Goal: Task Accomplishment & Management: Use online tool/utility

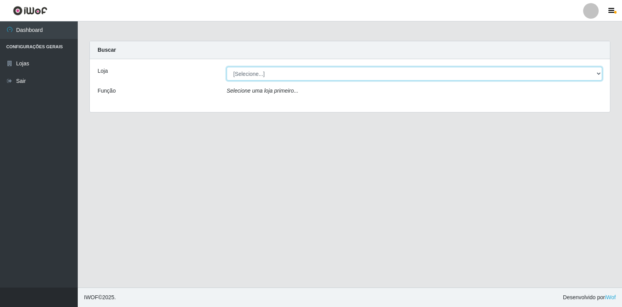
click at [599, 75] on select "[Selecione...] Atacado Vem - [STREET_ADDRESS]" at bounding box center [415, 74] width 376 height 14
select select "455"
click at [227, 67] on select "[Selecione...] Atacado Vem - [STREET_ADDRESS]" at bounding box center [415, 74] width 376 height 14
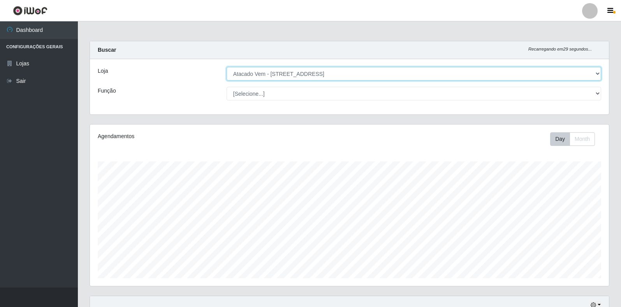
scroll to position [161, 519]
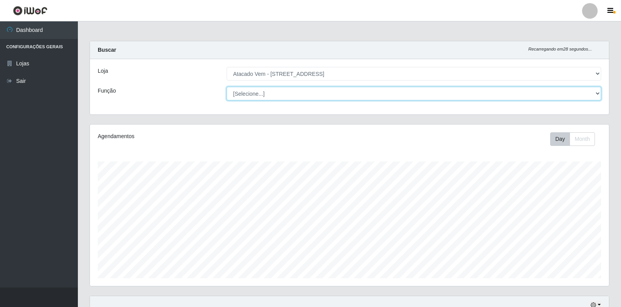
click at [594, 98] on select "[Selecione...] Carregador e Descarregador de Caminhão Carregador e Descarregado…" at bounding box center [413, 94] width 374 height 14
click at [226, 87] on select "[Selecione...] Carregador e Descarregador de Caminhão Carregador e Descarregado…" at bounding box center [413, 94] width 374 height 14
drag, startPoint x: 595, startPoint y: 95, endPoint x: 587, endPoint y: 100, distance: 9.1
click at [595, 96] on select "[Selecione...] Carregador e Descarregador de Caminhão Carregador e Descarregado…" at bounding box center [413, 94] width 374 height 14
select select "82"
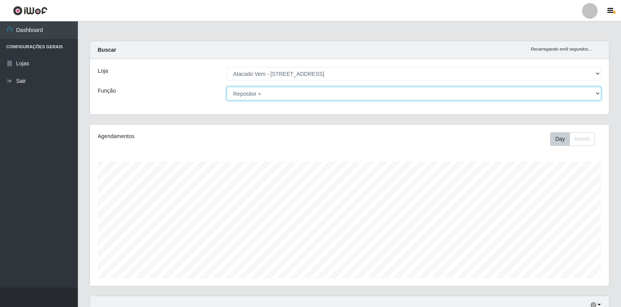
click at [226, 87] on select "[Selecione...] Carregador e Descarregador de Caminhão Carregador e Descarregado…" at bounding box center [413, 94] width 374 height 14
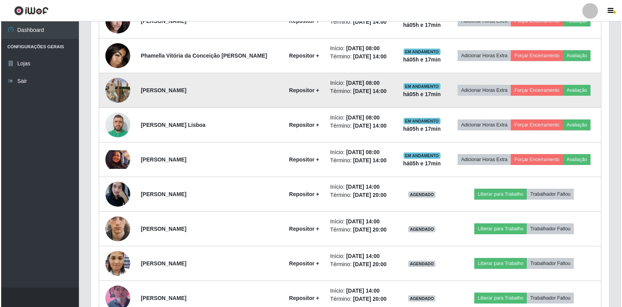
scroll to position [417, 0]
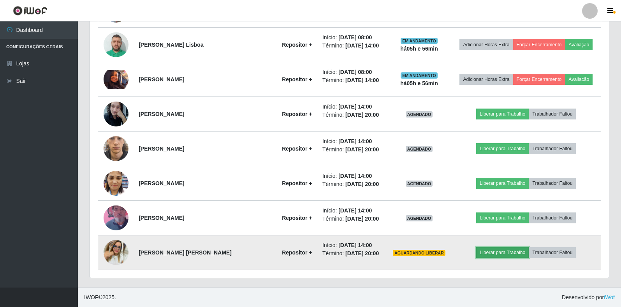
click at [503, 253] on button "Liberar para Trabalho" at bounding box center [502, 252] width 53 height 11
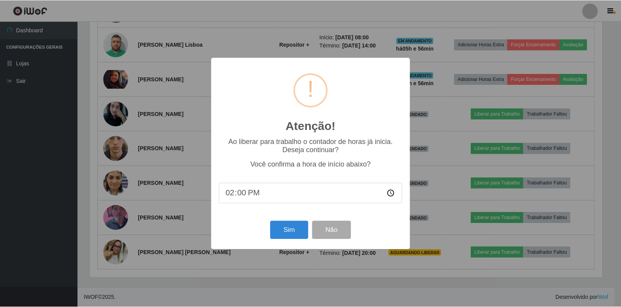
scroll to position [161, 514]
click at [292, 235] on button "Sim" at bounding box center [290, 230] width 38 height 18
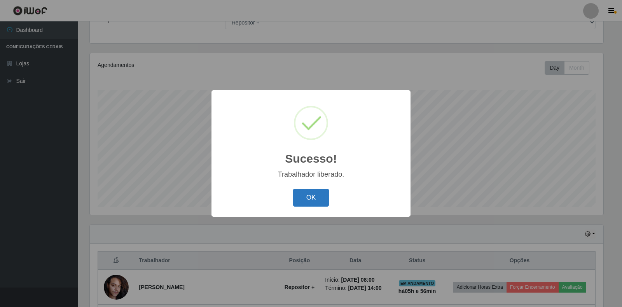
click at [311, 199] on button "OK" at bounding box center [311, 198] width 36 height 18
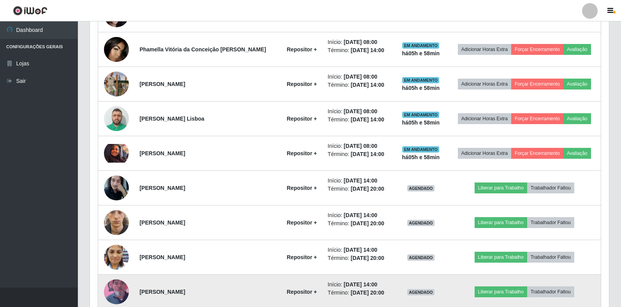
scroll to position [417, 0]
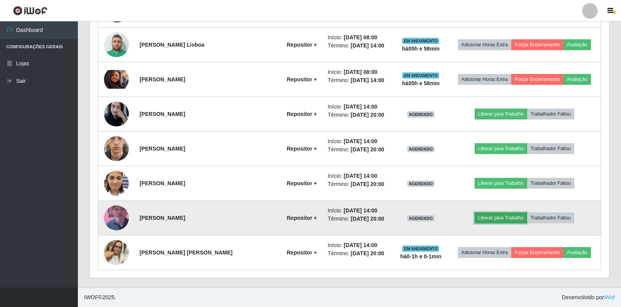
click at [507, 219] on button "Liberar para Trabalho" at bounding box center [500, 217] width 53 height 11
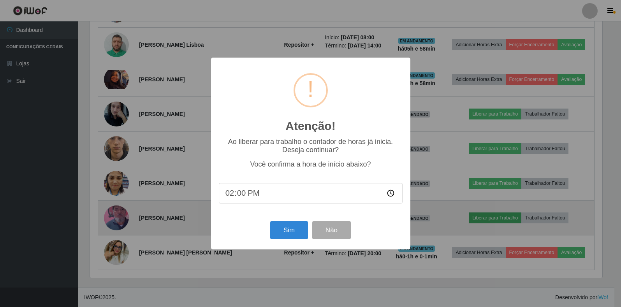
scroll to position [161, 514]
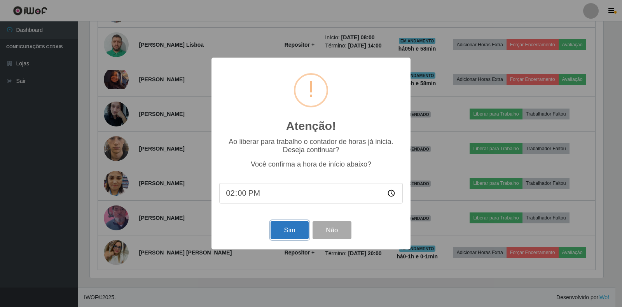
click at [301, 235] on button "Sim" at bounding box center [290, 230] width 38 height 18
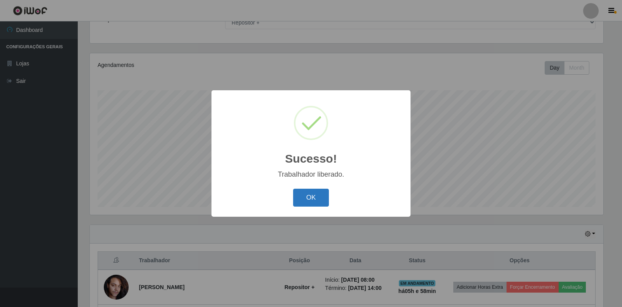
click at [321, 202] on button "OK" at bounding box center [311, 198] width 36 height 18
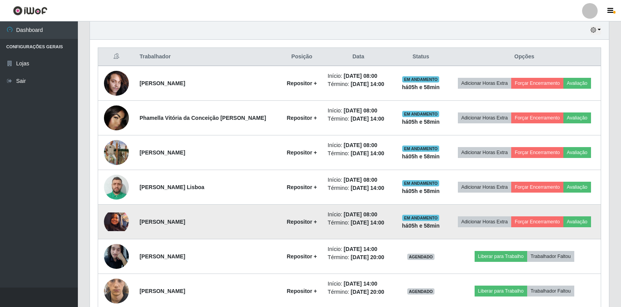
scroll to position [262, 0]
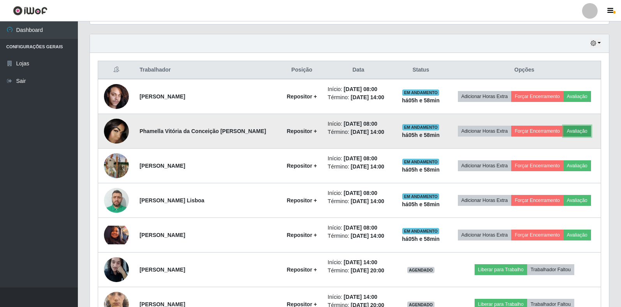
click at [578, 131] on button "Avaliação" at bounding box center [577, 131] width 28 height 11
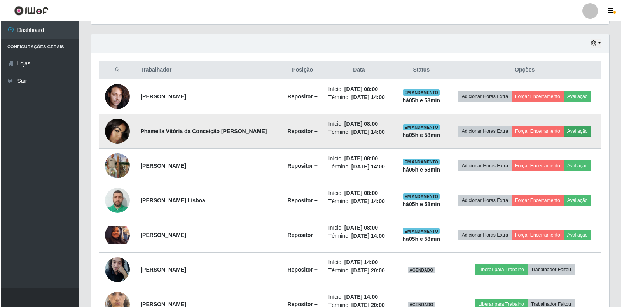
scroll to position [161, 514]
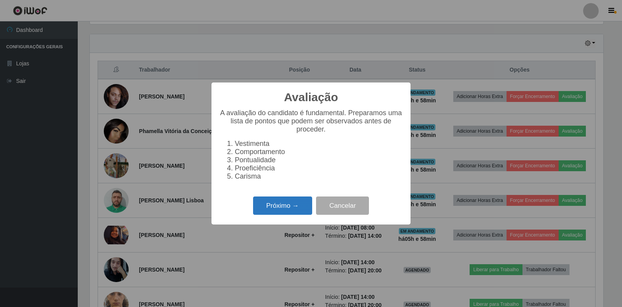
click at [290, 215] on button "Próximo →" at bounding box center [282, 205] width 59 height 18
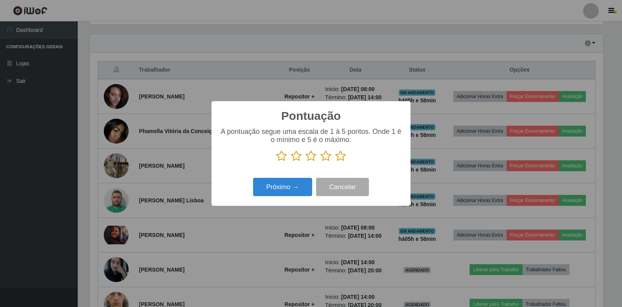
scroll to position [388871, 388518]
drag, startPoint x: 337, startPoint y: 156, endPoint x: 325, endPoint y: 168, distance: 17.3
click at [337, 159] on icon at bounding box center [340, 156] width 11 height 12
click at [335, 162] on input "radio" at bounding box center [335, 162] width 0 height 0
click at [296, 185] on button "Próximo →" at bounding box center [282, 187] width 59 height 18
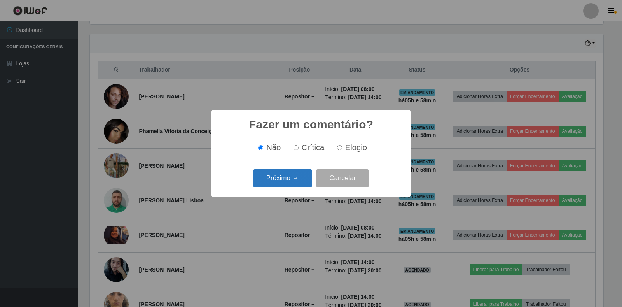
click at [301, 177] on button "Próximo →" at bounding box center [282, 178] width 59 height 18
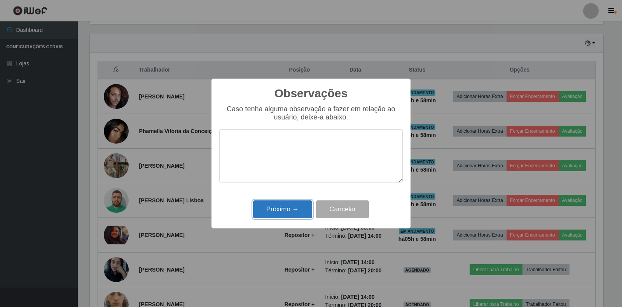
click at [296, 203] on button "Próximo →" at bounding box center [282, 209] width 59 height 18
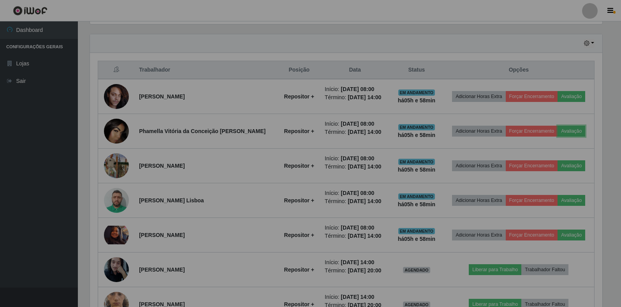
scroll to position [161, 519]
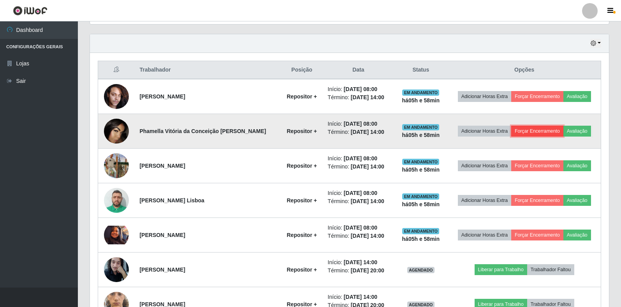
click at [542, 135] on button "Forçar Encerramento" at bounding box center [537, 131] width 52 height 11
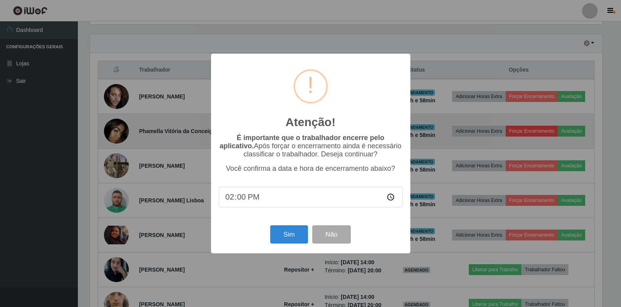
scroll to position [161, 514]
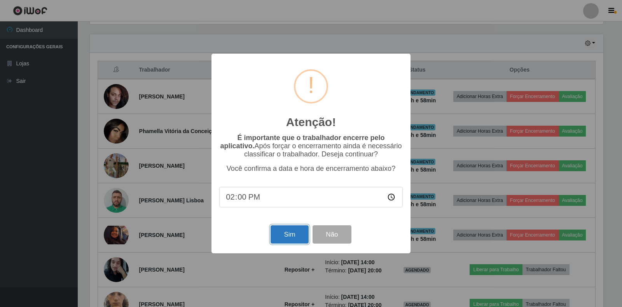
click at [298, 243] on button "Sim" at bounding box center [290, 234] width 38 height 18
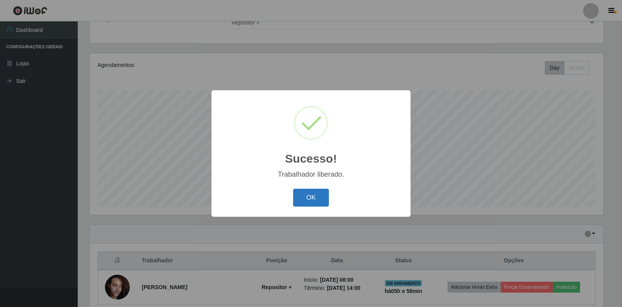
click at [318, 195] on button "OK" at bounding box center [311, 198] width 36 height 18
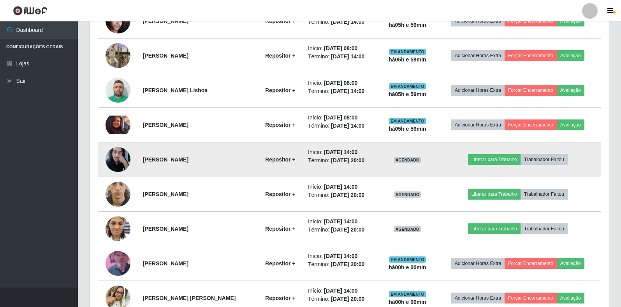
scroll to position [382, 0]
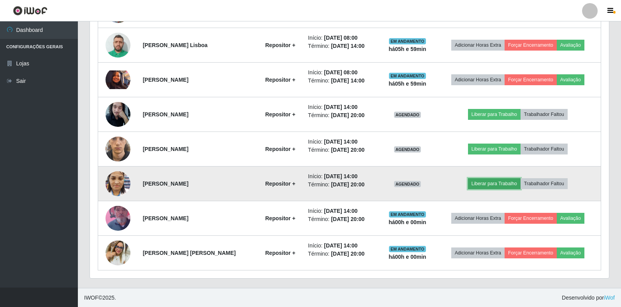
click at [504, 184] on button "Liberar para Trabalho" at bounding box center [494, 183] width 53 height 11
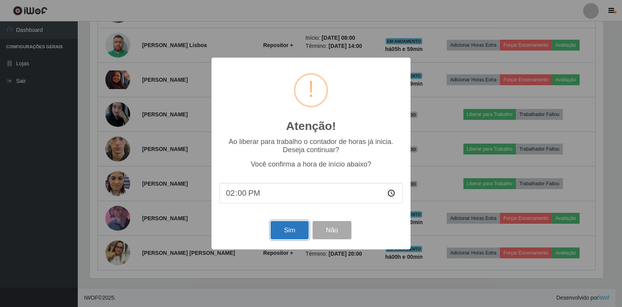
click at [302, 236] on button "Sim" at bounding box center [290, 230] width 38 height 18
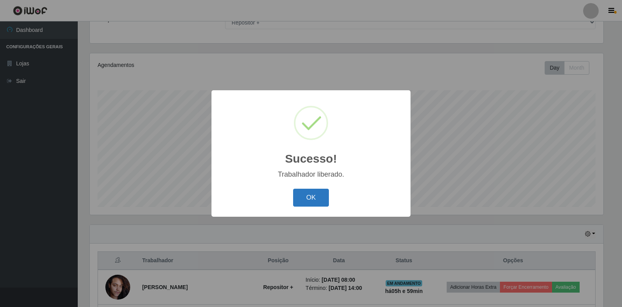
click at [308, 205] on button "OK" at bounding box center [311, 198] width 36 height 18
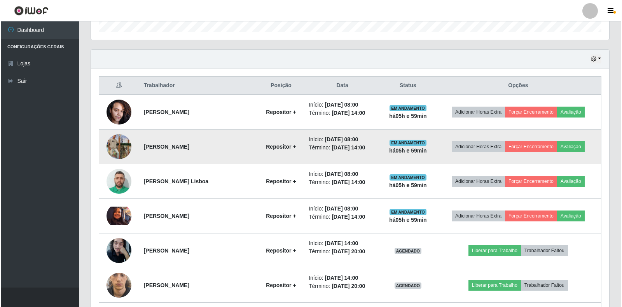
scroll to position [227, 0]
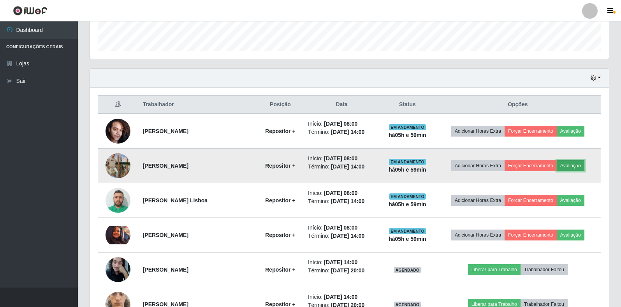
click at [571, 166] on button "Avaliação" at bounding box center [570, 165] width 28 height 11
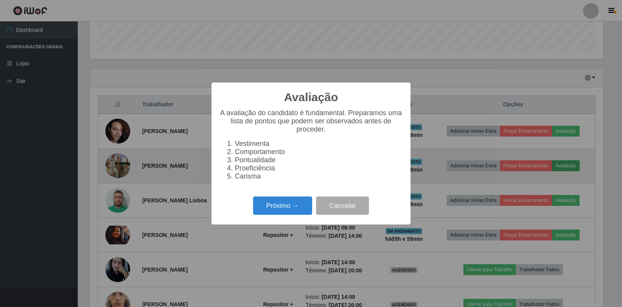
scroll to position [161, 514]
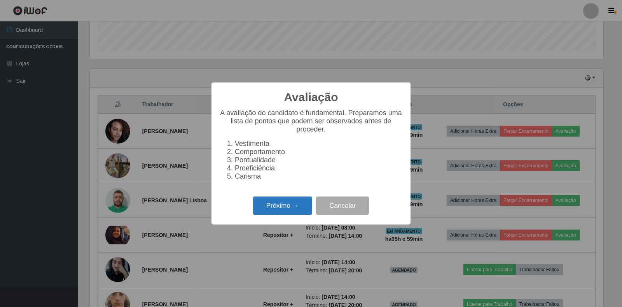
click at [311, 210] on button "Próximo →" at bounding box center [282, 205] width 59 height 18
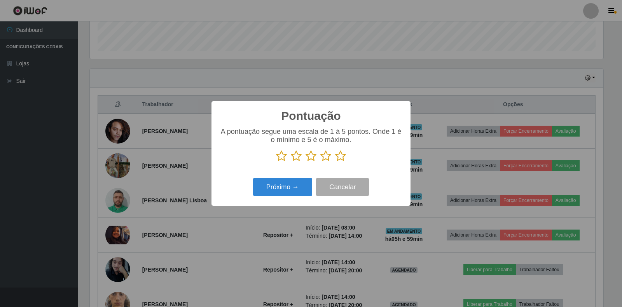
scroll to position [388871, 388518]
click at [345, 159] on icon at bounding box center [340, 156] width 11 height 12
click at [335, 162] on input "radio" at bounding box center [335, 162] width 0 height 0
click at [286, 189] on button "Próximo →" at bounding box center [282, 187] width 59 height 18
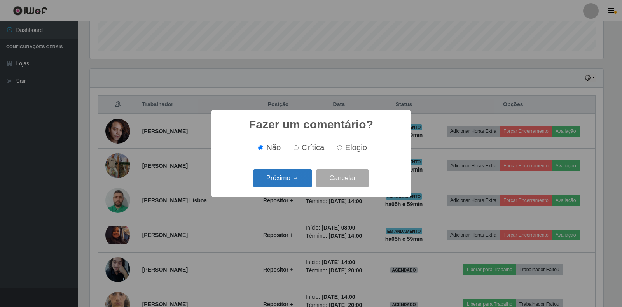
click at [298, 183] on button "Próximo →" at bounding box center [282, 178] width 59 height 18
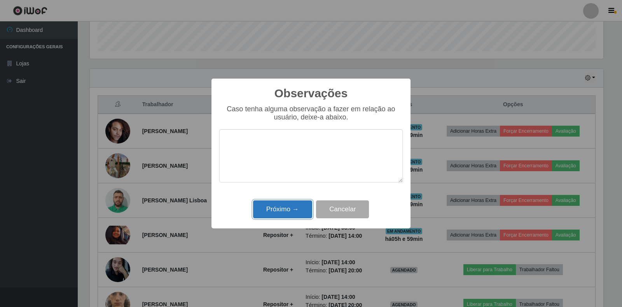
click at [280, 213] on button "Próximo →" at bounding box center [282, 209] width 59 height 18
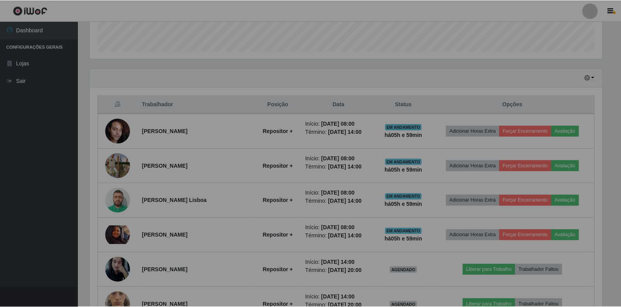
scroll to position [161, 519]
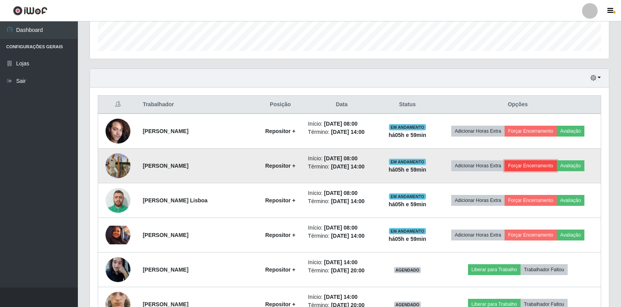
click at [537, 165] on button "Forçar Encerramento" at bounding box center [530, 165] width 52 height 11
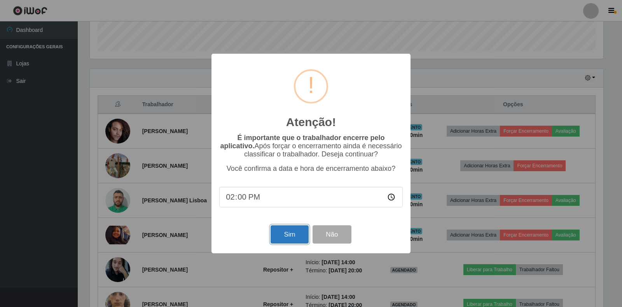
click at [287, 238] on button "Sim" at bounding box center [290, 234] width 38 height 18
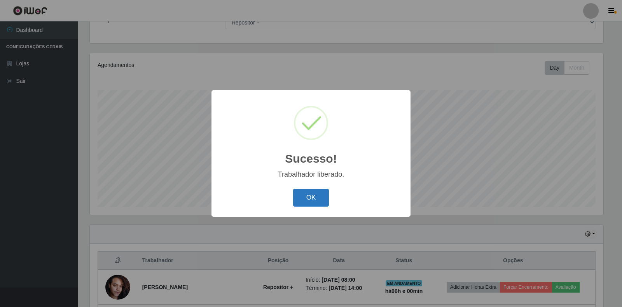
click at [323, 201] on button "OK" at bounding box center [311, 198] width 36 height 18
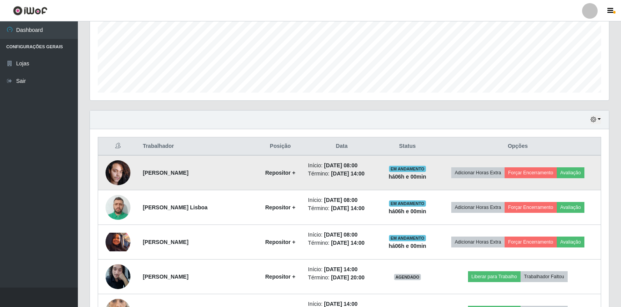
scroll to position [188, 0]
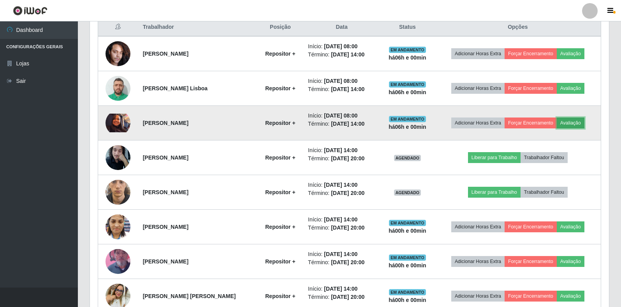
click at [572, 127] on button "Avaliação" at bounding box center [570, 122] width 28 height 11
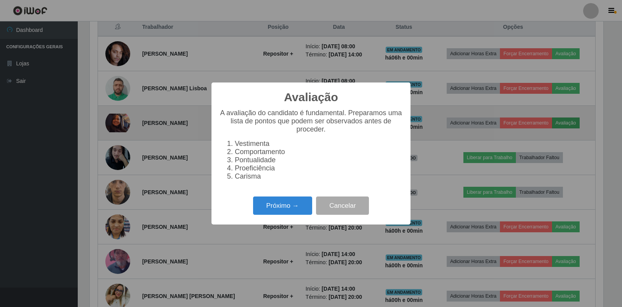
scroll to position [161, 514]
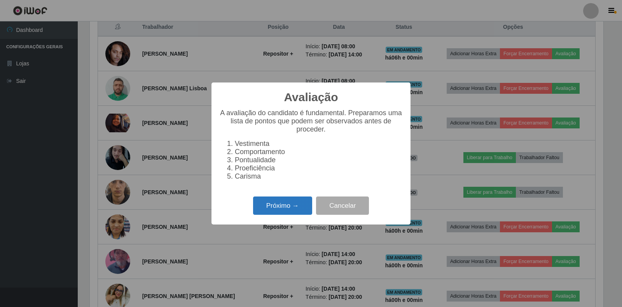
click at [287, 212] on button "Próximo →" at bounding box center [282, 205] width 59 height 18
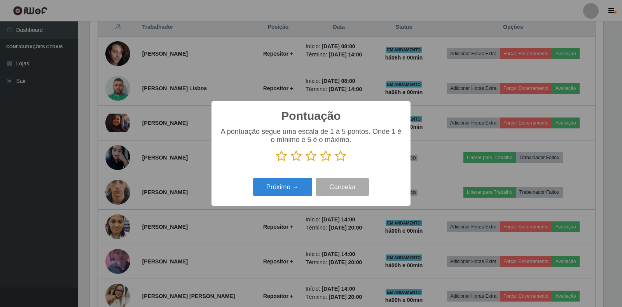
scroll to position [388871, 388518]
click at [338, 160] on icon at bounding box center [340, 156] width 11 height 12
click at [335, 162] on input "radio" at bounding box center [335, 162] width 0 height 0
click at [292, 183] on button "Próximo →" at bounding box center [282, 187] width 59 height 18
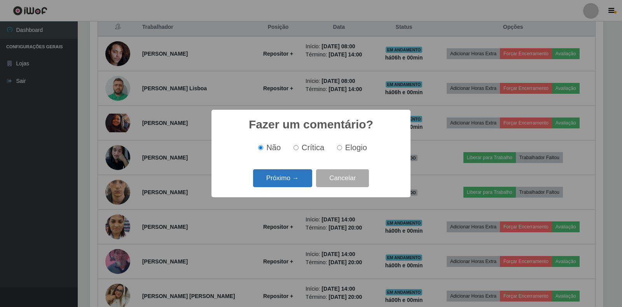
click at [306, 176] on button "Próximo →" at bounding box center [282, 178] width 59 height 18
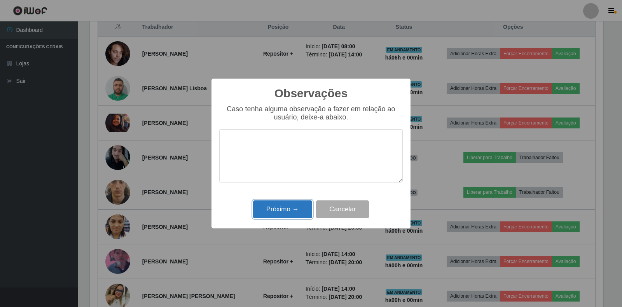
click at [272, 206] on button "Próximo →" at bounding box center [282, 209] width 59 height 18
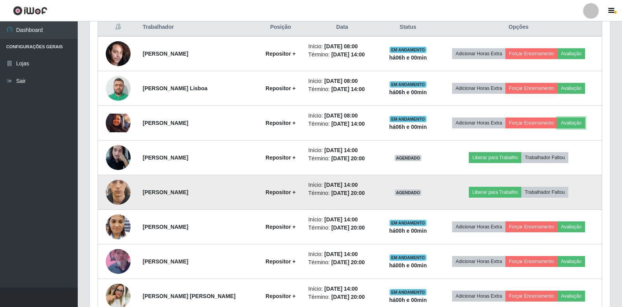
scroll to position [161, 519]
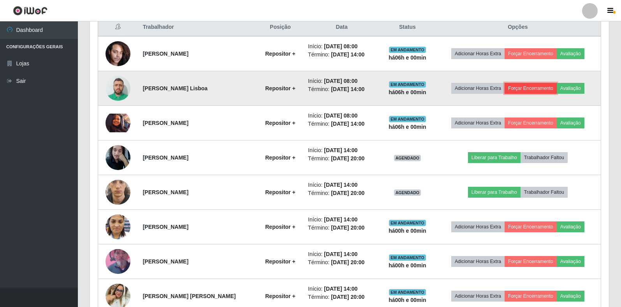
click at [545, 88] on button "Forçar Encerramento" at bounding box center [530, 88] width 52 height 11
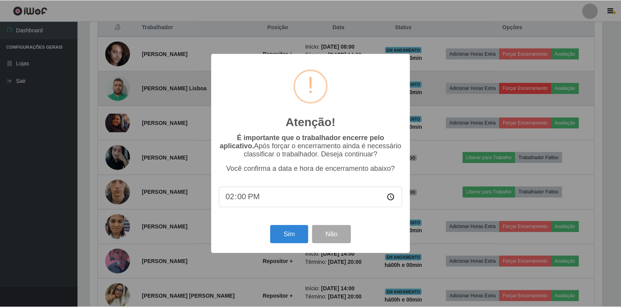
scroll to position [161, 514]
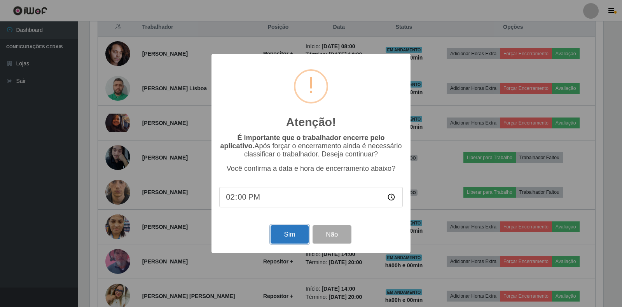
click at [288, 241] on button "Sim" at bounding box center [290, 234] width 38 height 18
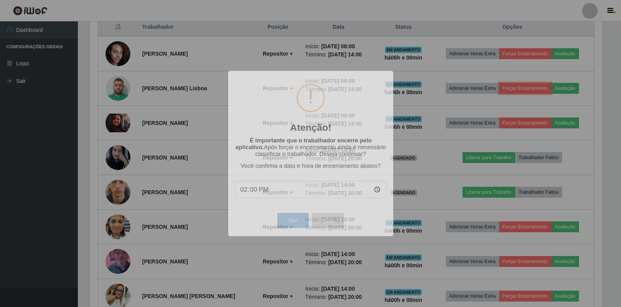
scroll to position [161, 519]
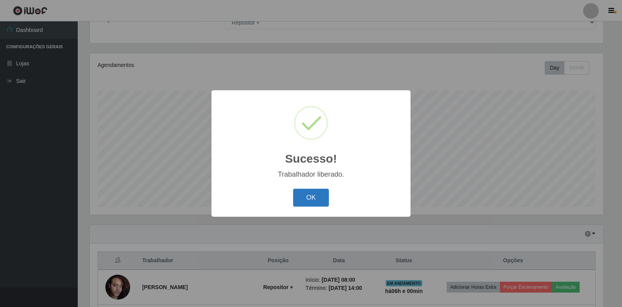
click at [310, 193] on button "OK" at bounding box center [311, 198] width 36 height 18
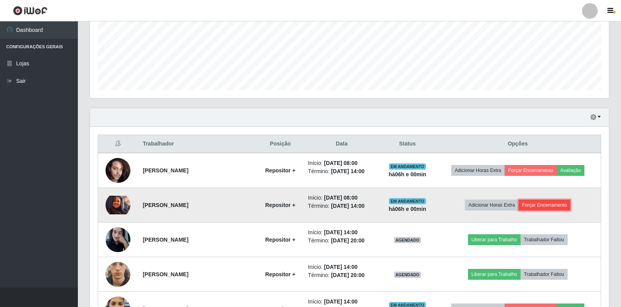
click at [556, 206] on button "Forçar Encerramento" at bounding box center [544, 205] width 52 height 11
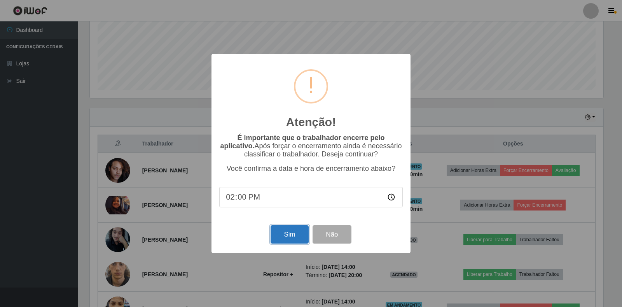
click at [290, 242] on button "Sim" at bounding box center [290, 234] width 38 height 18
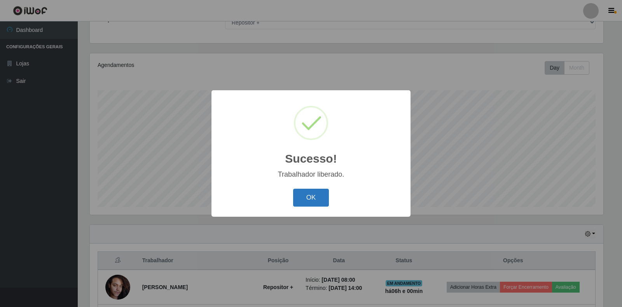
click at [313, 200] on button "OK" at bounding box center [311, 198] width 36 height 18
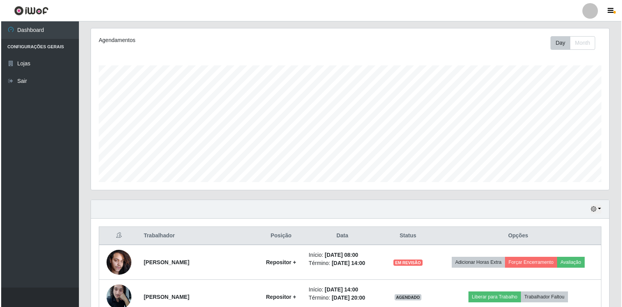
scroll to position [149, 0]
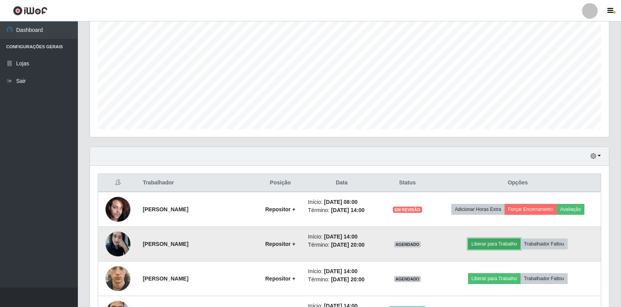
click at [490, 243] on button "Liberar para Trabalho" at bounding box center [494, 243] width 53 height 11
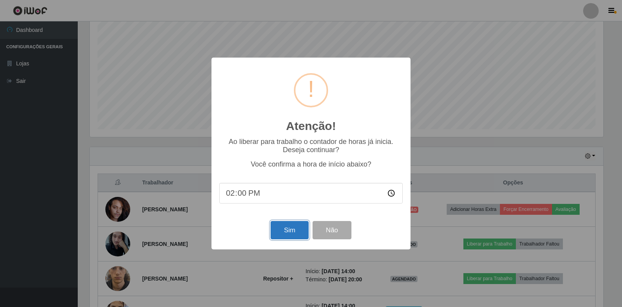
click at [289, 232] on button "Sim" at bounding box center [290, 230] width 38 height 18
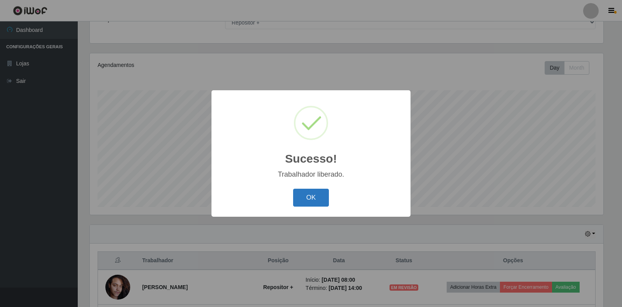
click at [308, 198] on button "OK" at bounding box center [311, 198] width 36 height 18
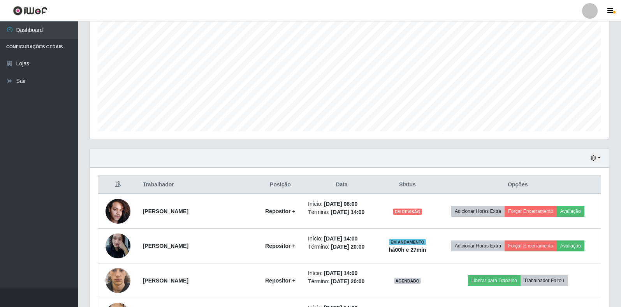
scroll to position [149, 0]
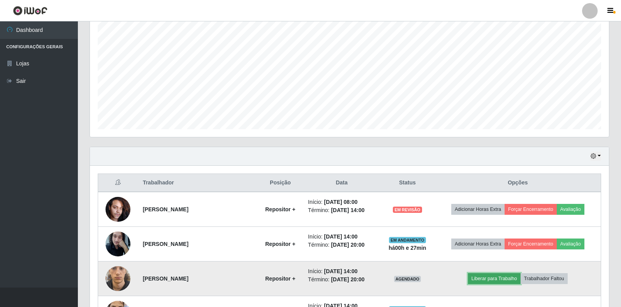
click at [498, 280] on button "Liberar para Trabalho" at bounding box center [494, 278] width 53 height 11
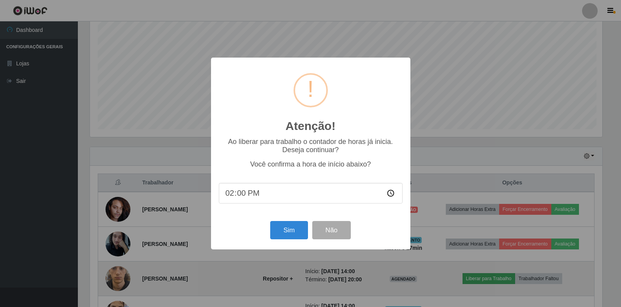
scroll to position [161, 514]
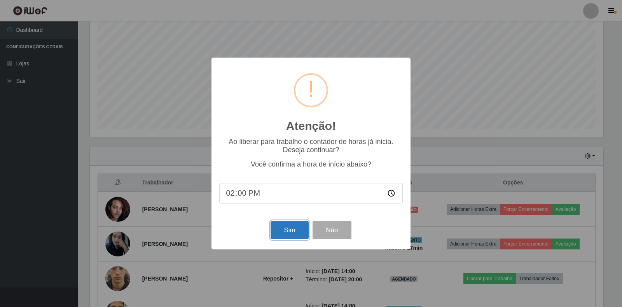
click at [289, 233] on button "Sim" at bounding box center [290, 230] width 38 height 18
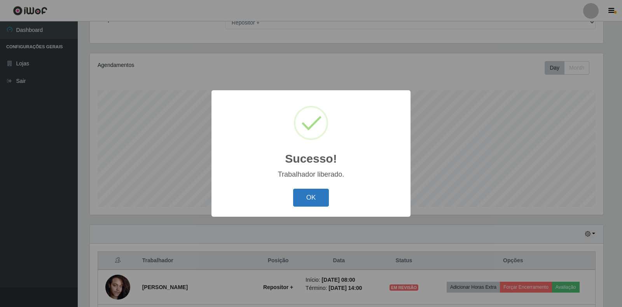
click at [302, 200] on button "OK" at bounding box center [311, 198] width 36 height 18
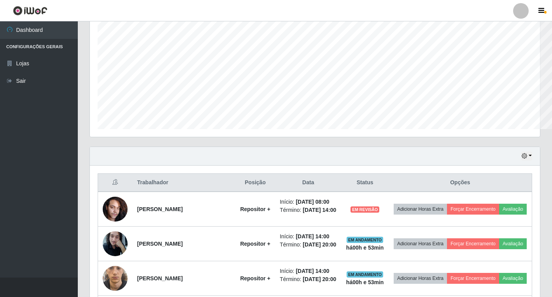
scroll to position [388871, 388582]
